Goal: Find specific page/section: Find specific page/section

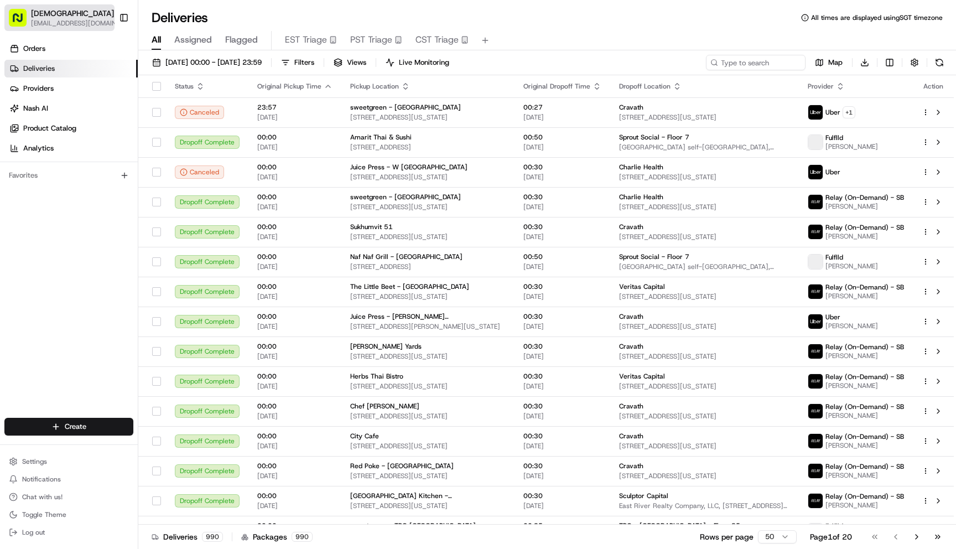
click at [83, 14] on div "Sharebite" at bounding box center [78, 13] width 95 height 11
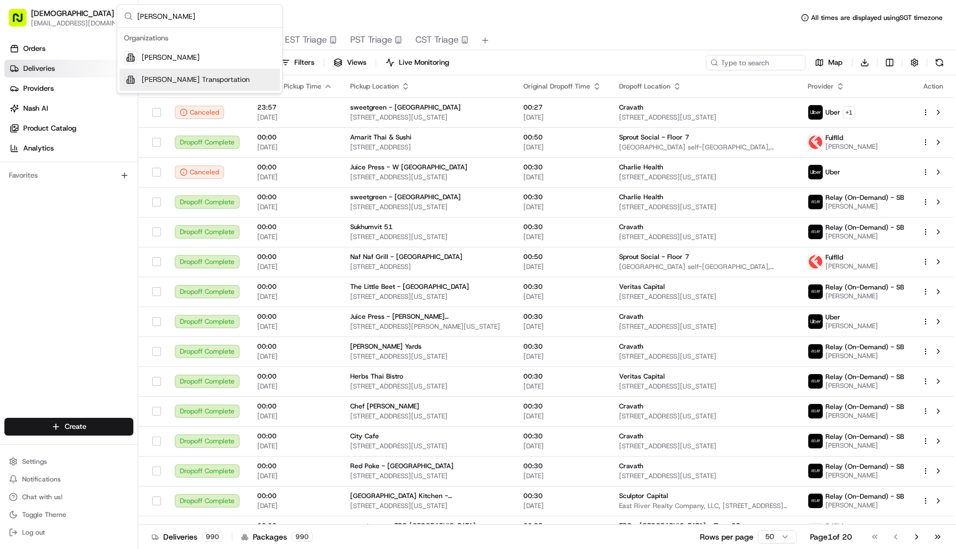
type input "betty"
click at [201, 76] on span "Betty Transportation" at bounding box center [196, 80] width 108 height 10
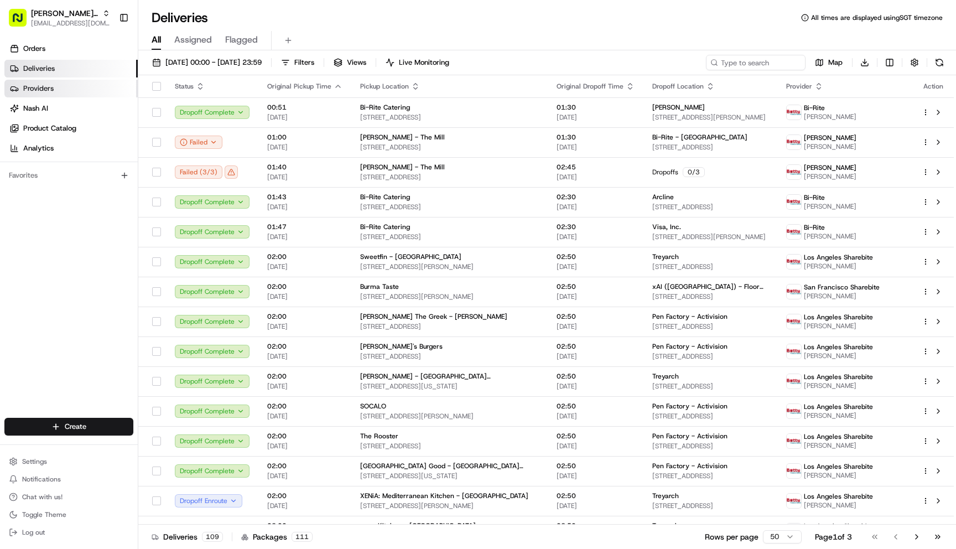
click at [82, 85] on link "Providers" at bounding box center [70, 89] width 133 height 18
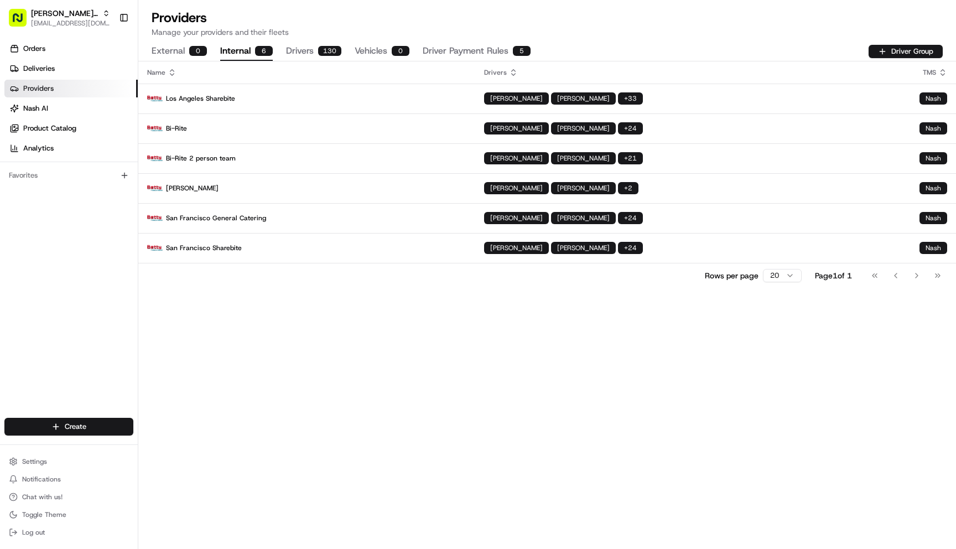
click at [266, 50] on div "6" at bounding box center [264, 51] width 18 height 10
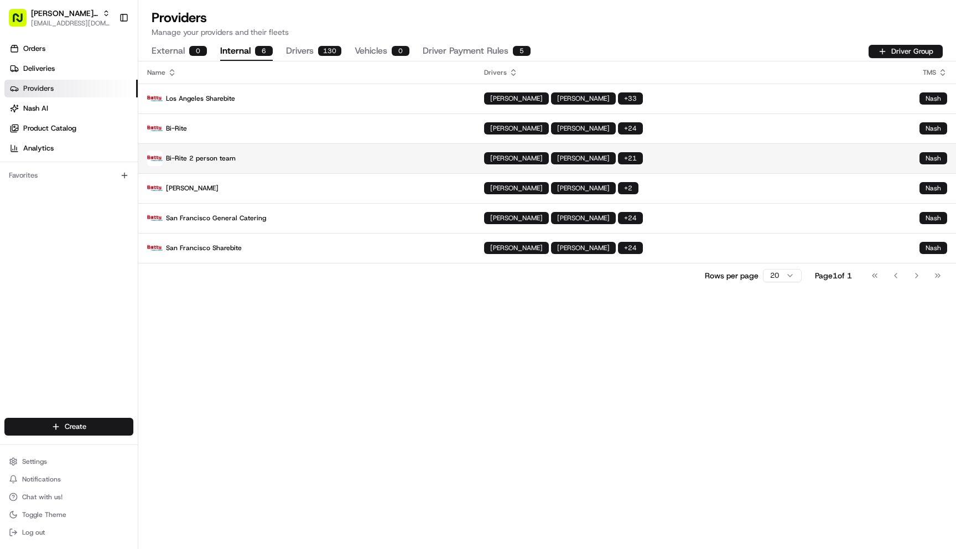
click at [272, 170] on td "Bi-Rite 2 person team" at bounding box center [306, 158] width 337 height 30
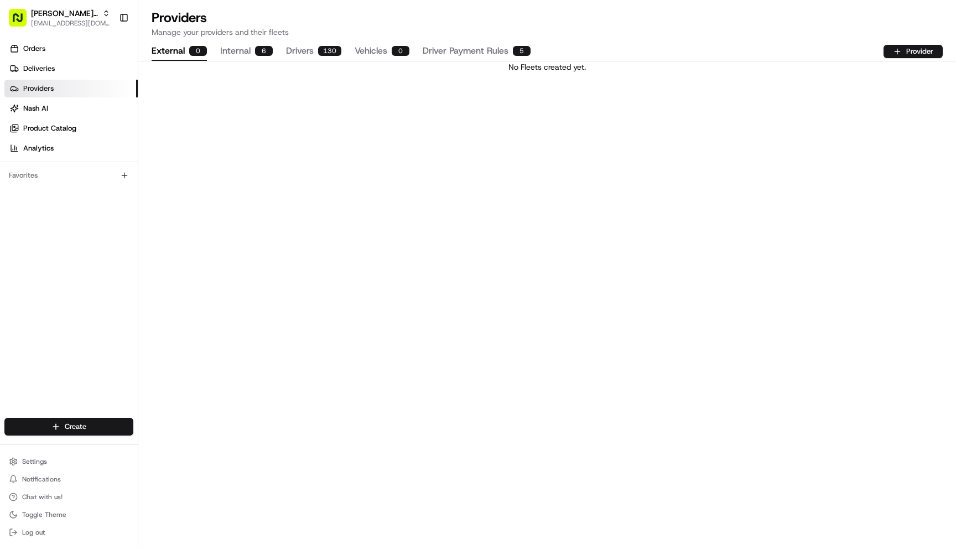
click at [184, 53] on button "External 0" at bounding box center [179, 51] width 55 height 19
click at [238, 45] on button "Internal 6" at bounding box center [246, 51] width 53 height 19
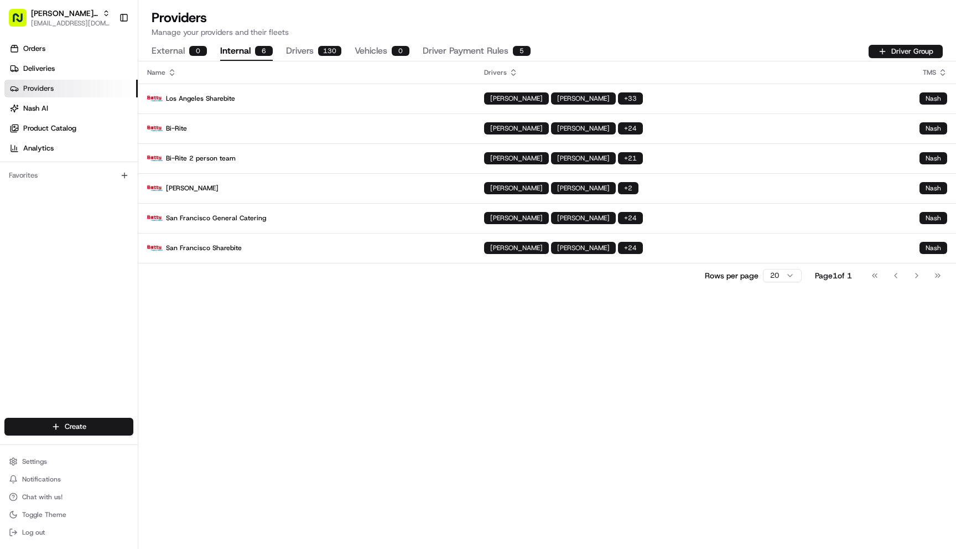
click at [491, 50] on button "Driver Payment Rules 5" at bounding box center [477, 51] width 108 height 19
click at [251, 45] on button "Internal 6" at bounding box center [246, 51] width 53 height 19
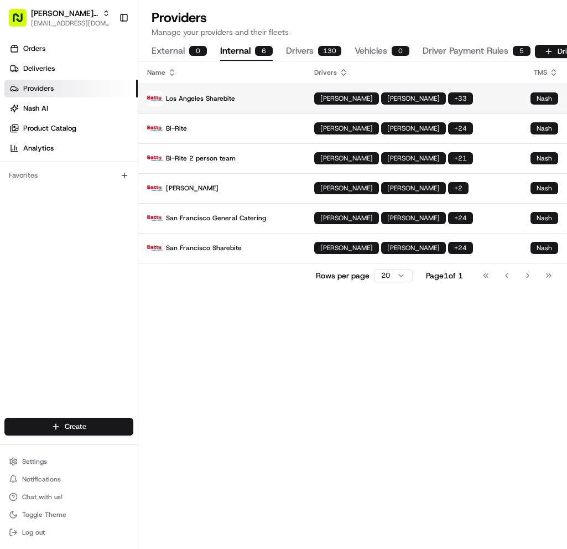
click at [268, 102] on p "Los Angeles Sharebite" at bounding box center [221, 98] width 149 height 15
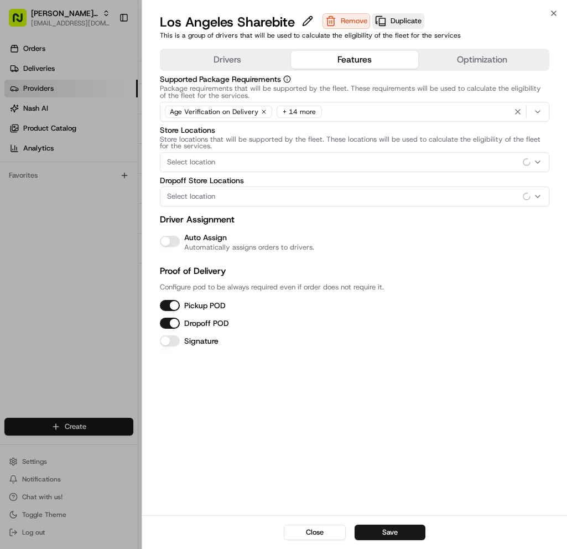
click at [349, 60] on button "Features" at bounding box center [355, 60] width 128 height 18
click at [469, 55] on button "Optimization" at bounding box center [482, 60] width 128 height 18
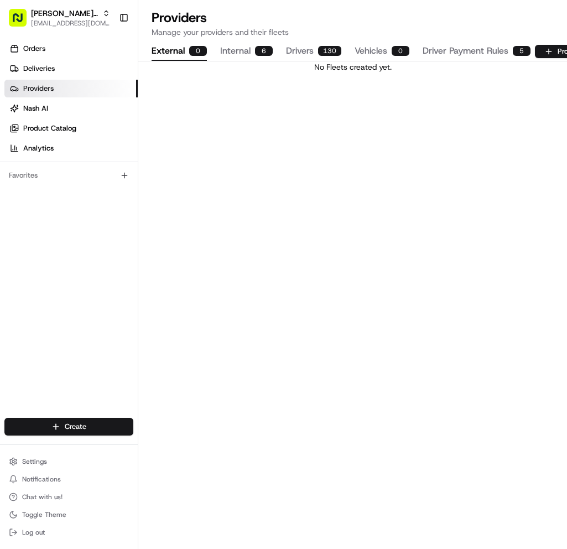
click at [224, 46] on button "Internal 6" at bounding box center [246, 51] width 53 height 19
